Goal: Navigation & Orientation: Find specific page/section

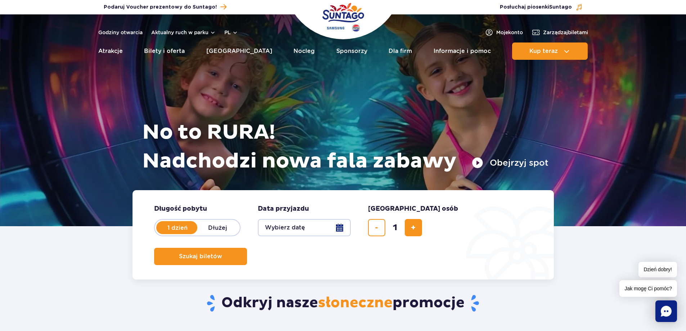
click at [344, 13] on img "Park of Poland" at bounding box center [343, 17] width 42 height 33
click at [119, 32] on link "Godziny otwarcia" at bounding box center [120, 32] width 44 height 7
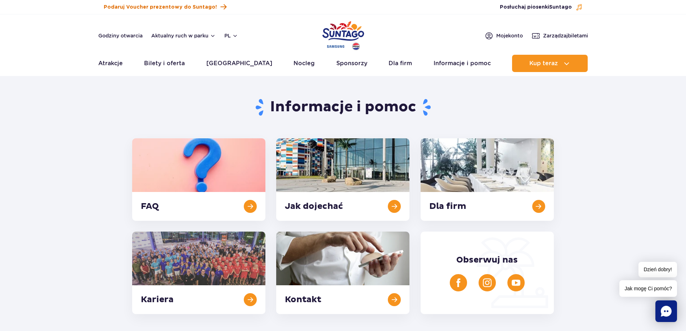
click at [167, 8] on span "Podaruj Voucher prezentowy do Suntago!" at bounding box center [160, 7] width 113 height 7
